Goal: Book appointment/travel/reservation

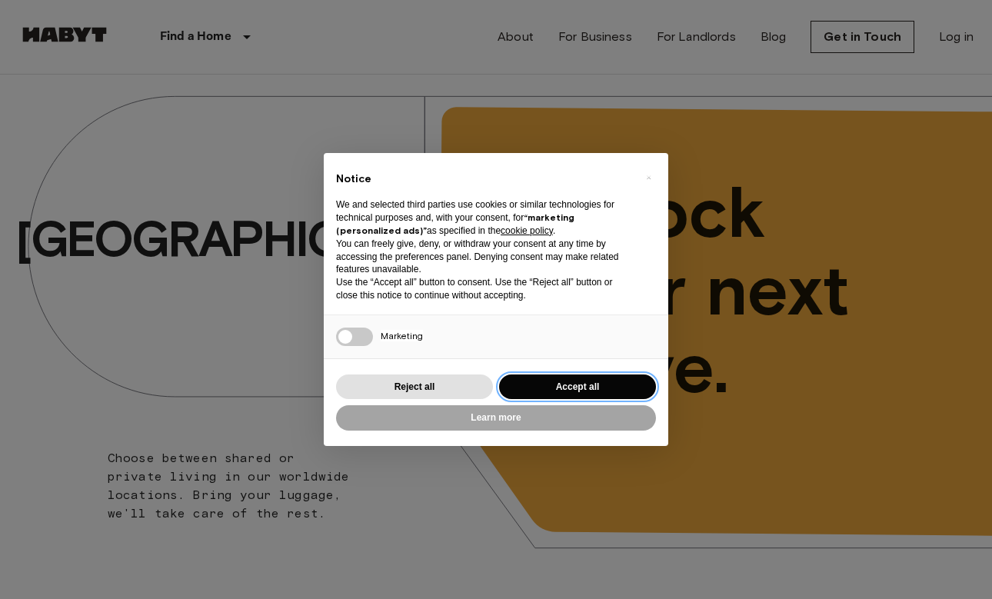
click at [579, 381] on button "Accept all" at bounding box center [577, 387] width 157 height 25
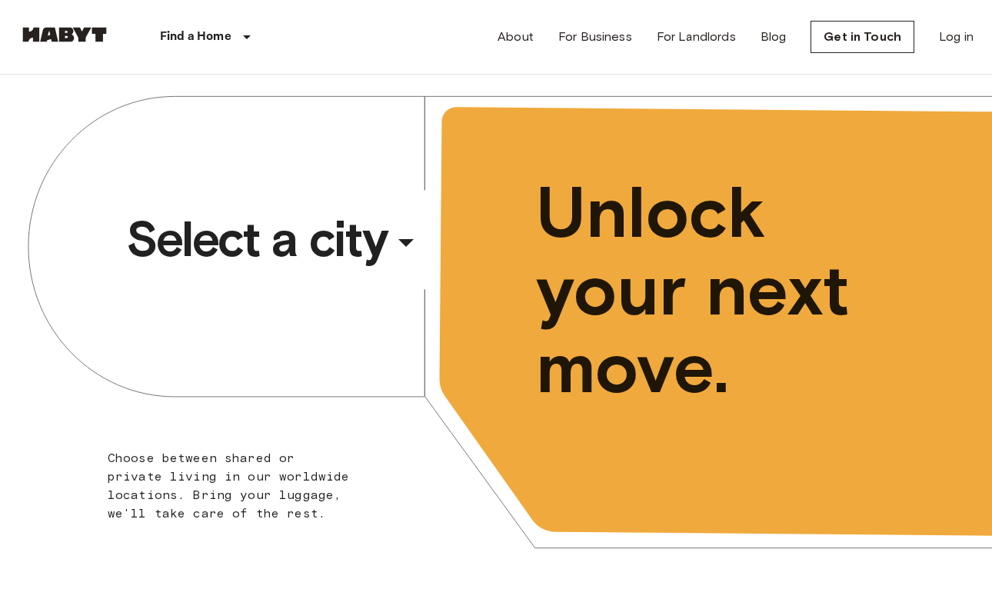
click at [321, 264] on span "Select a city" at bounding box center [257, 239] width 262 height 62
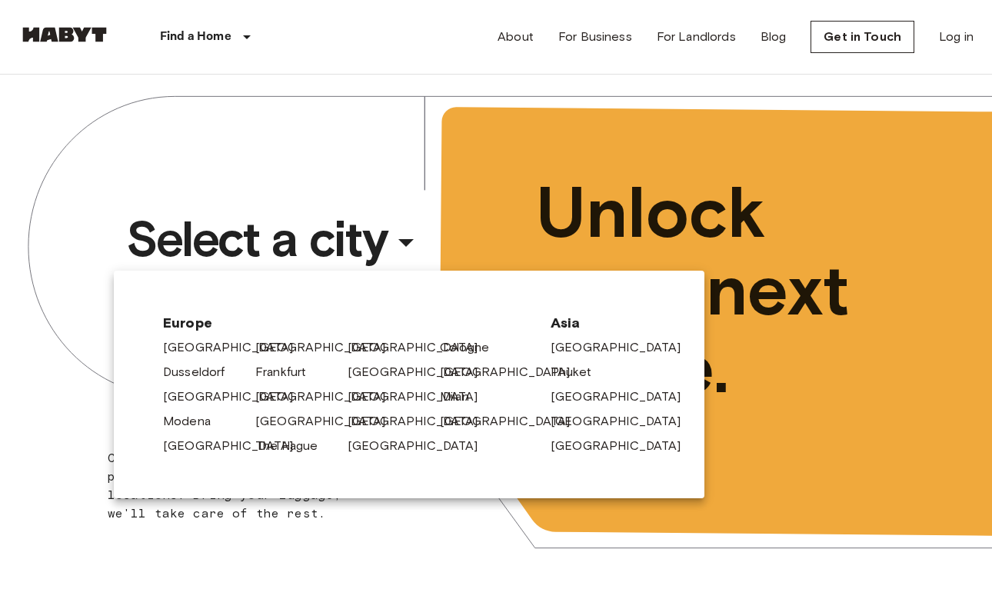
click at [321, 264] on div at bounding box center [496, 299] width 992 height 599
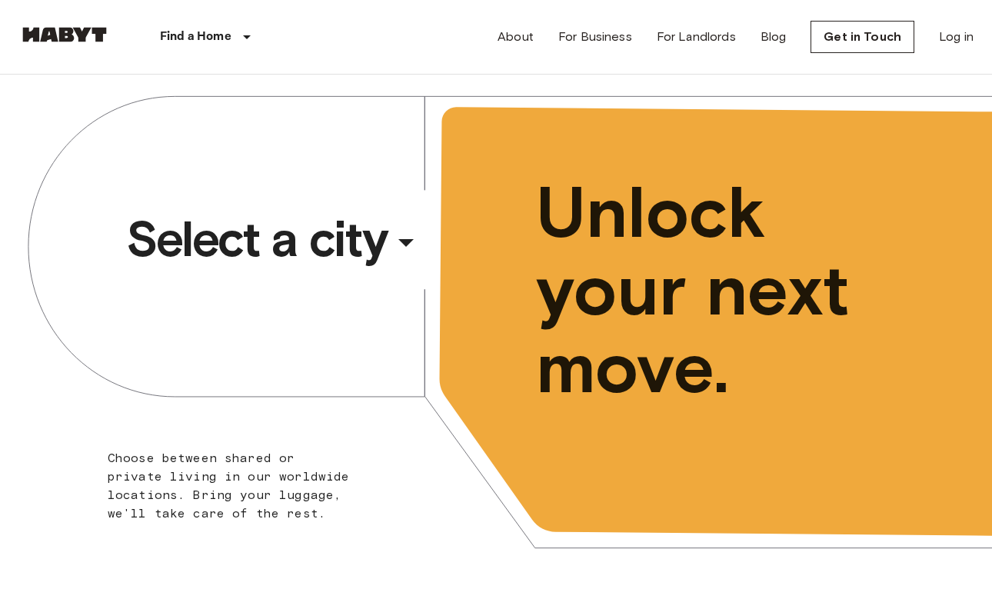
click at [321, 264] on span "Select a city" at bounding box center [257, 239] width 262 height 62
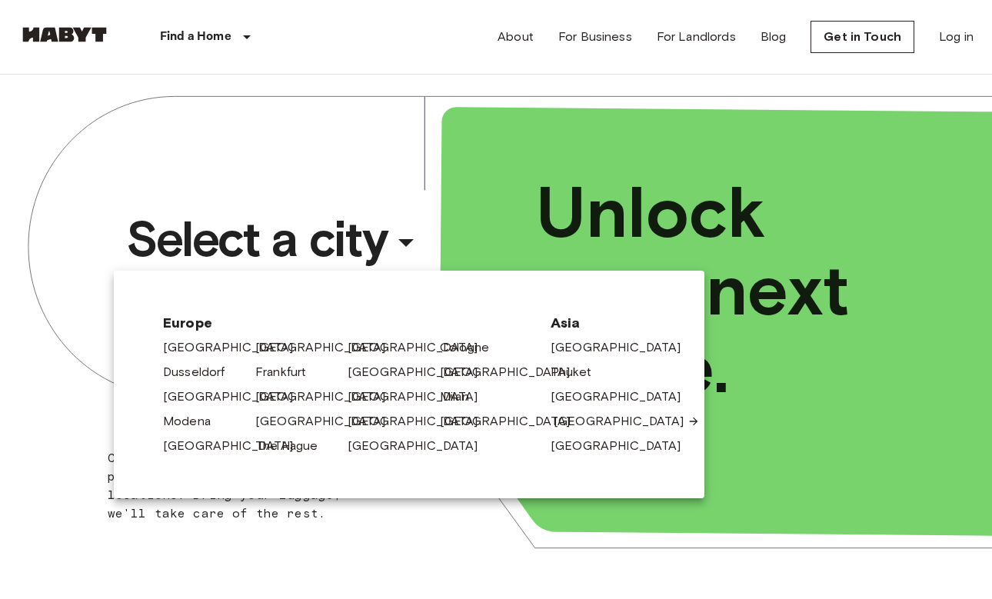
click at [582, 420] on link "[GEOGRAPHIC_DATA]" at bounding box center [627, 421] width 146 height 18
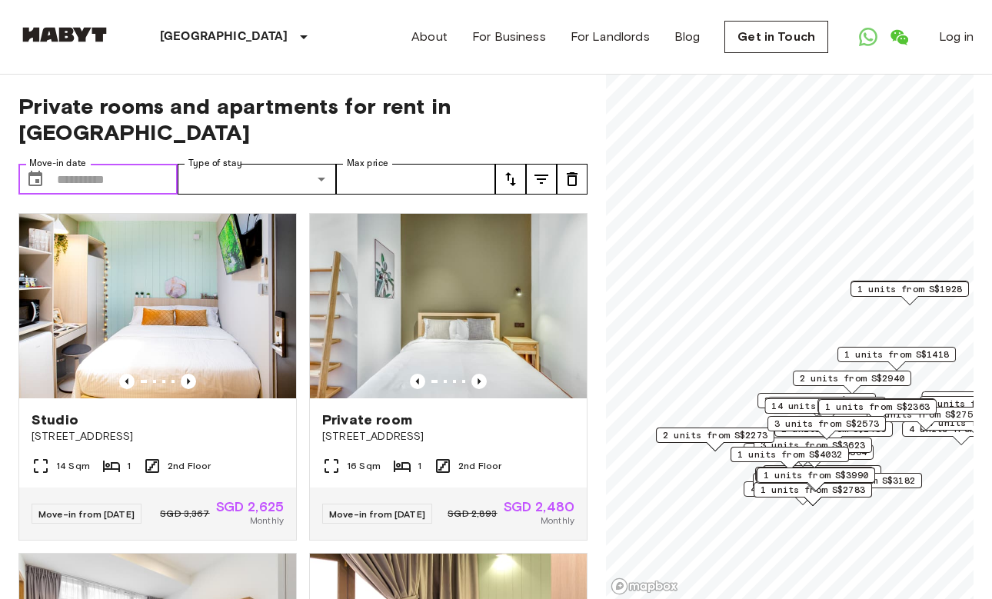
click at [122, 164] on input "Move-in date" at bounding box center [117, 179] width 121 height 31
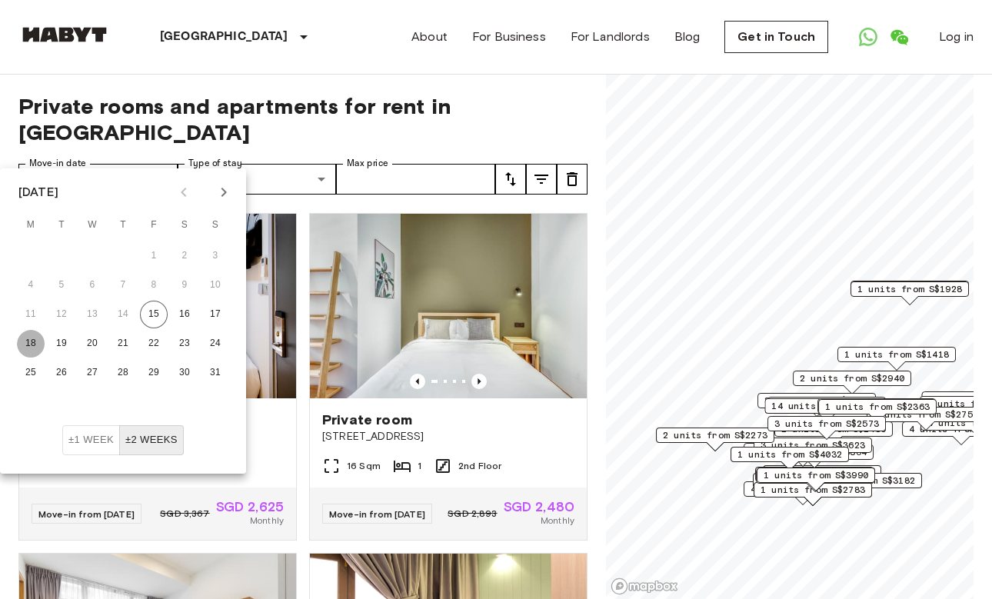
click at [31, 340] on button "18" at bounding box center [31, 344] width 28 height 28
type input "**********"
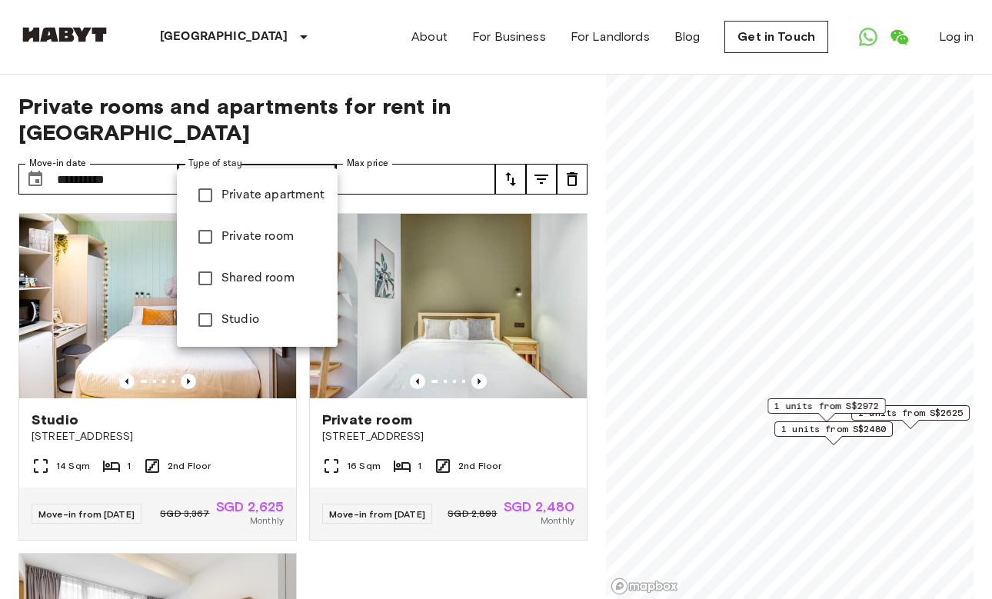
click at [362, 54] on div at bounding box center [496, 299] width 992 height 599
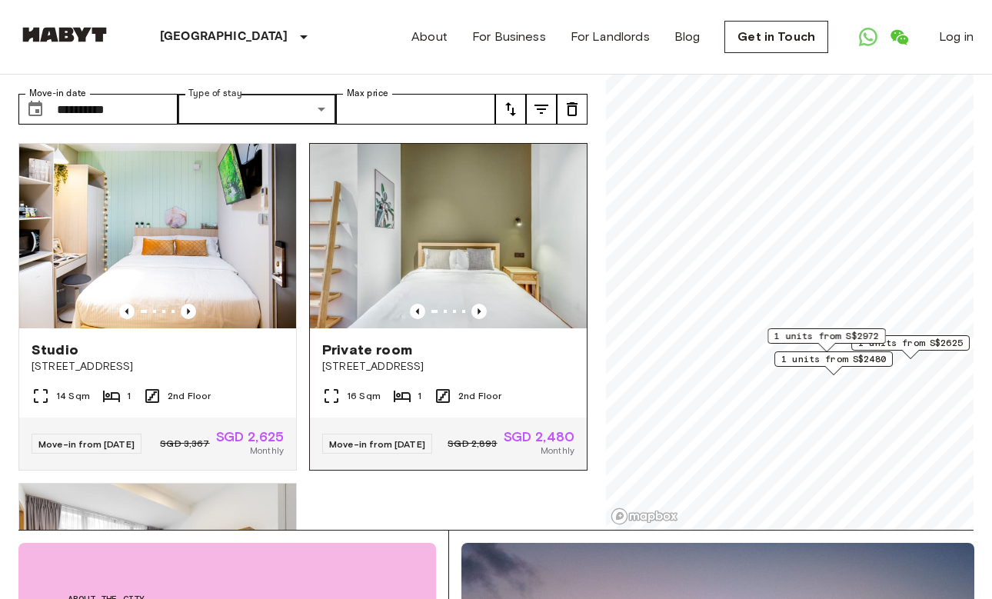
click at [500, 359] on span "[STREET_ADDRESS]" at bounding box center [448, 366] width 252 height 15
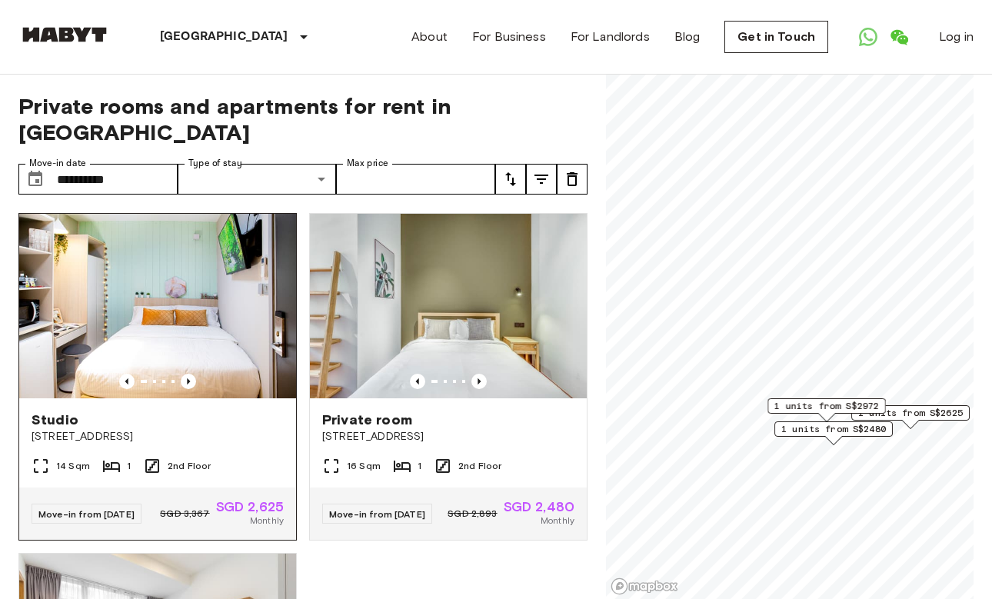
click at [188, 429] on span "[STREET_ADDRESS]" at bounding box center [158, 436] width 252 height 15
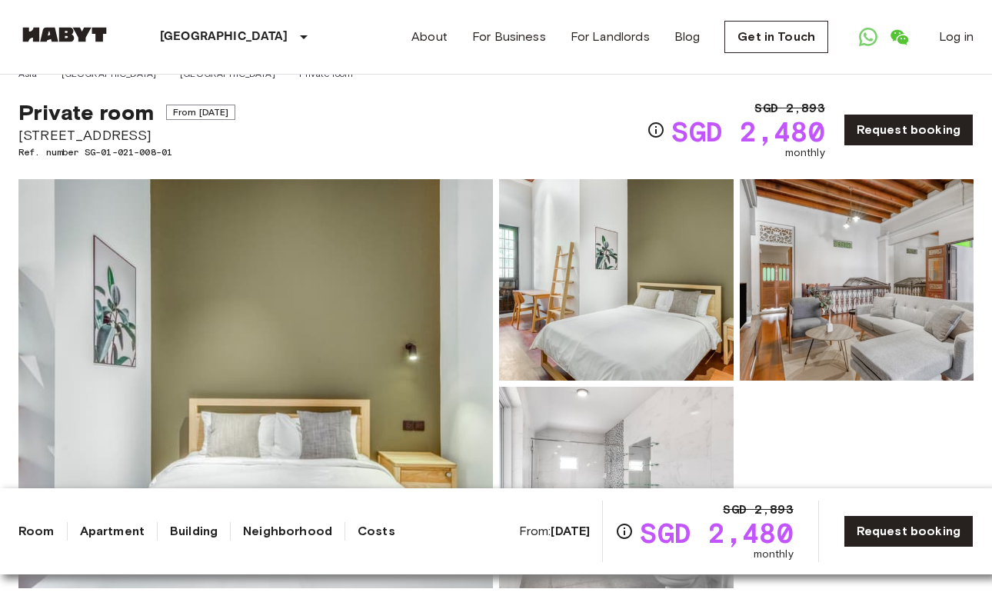
scroll to position [23, 0]
